Goal: Information Seeking & Learning: Learn about a topic

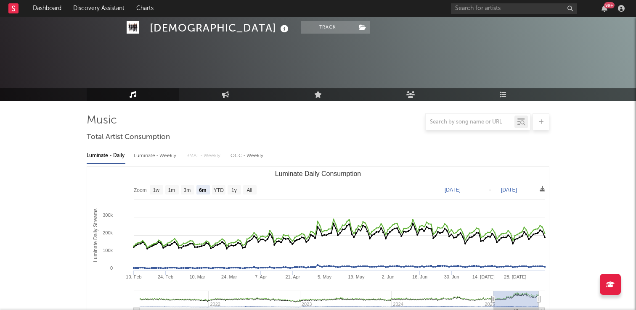
select select "6m"
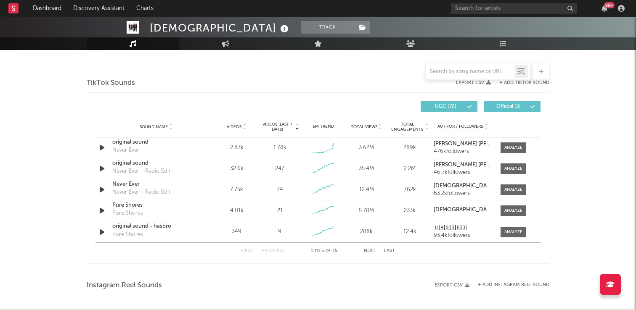
click at [11, 11] on rect at bounding box center [13, 8] width 10 height 10
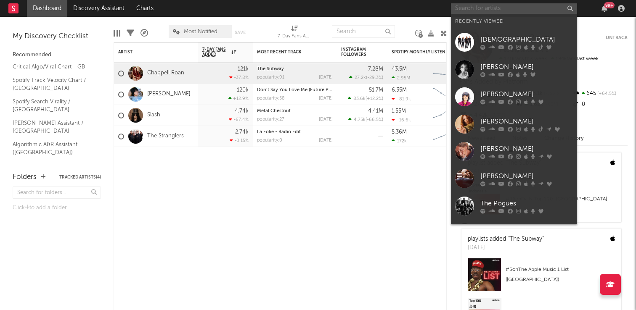
click at [483, 10] on input "text" at bounding box center [514, 8] width 126 height 11
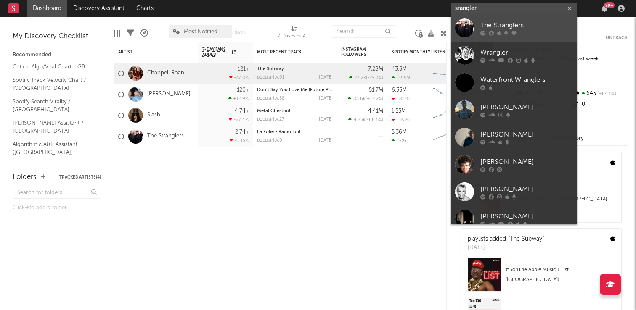
type input "srangler"
click at [503, 30] on div at bounding box center [526, 32] width 93 height 5
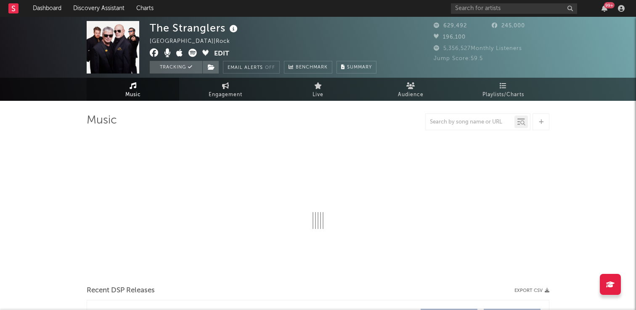
select select "6m"
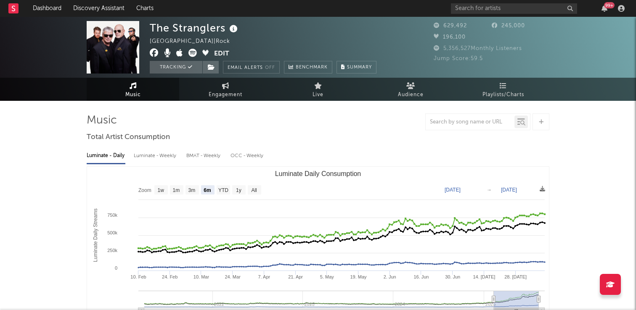
select select "6m"
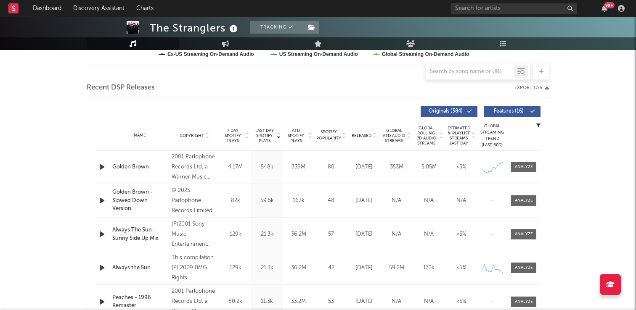
scroll to position [301, 0]
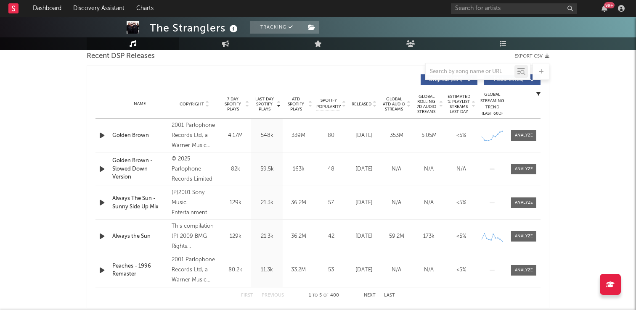
click at [102, 201] on icon "button" at bounding box center [102, 203] width 9 height 11
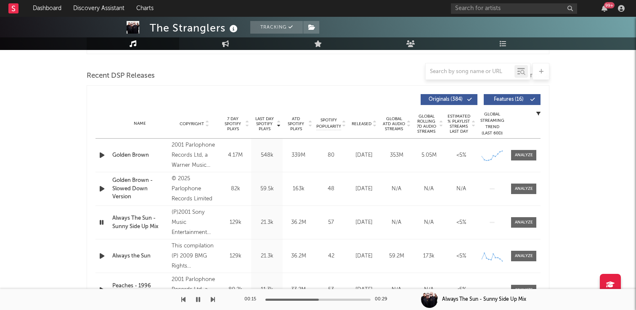
scroll to position [274, 0]
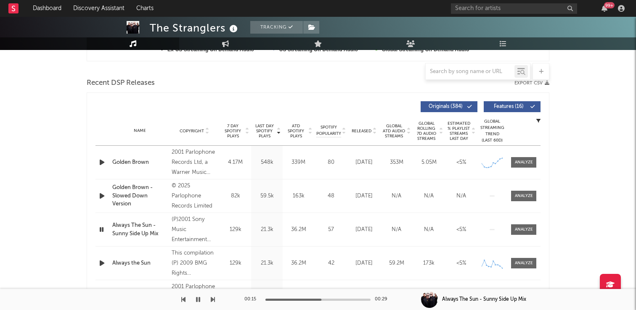
click at [101, 196] on icon "button" at bounding box center [102, 196] width 9 height 11
